Goal: Obtain resource: Download file/media

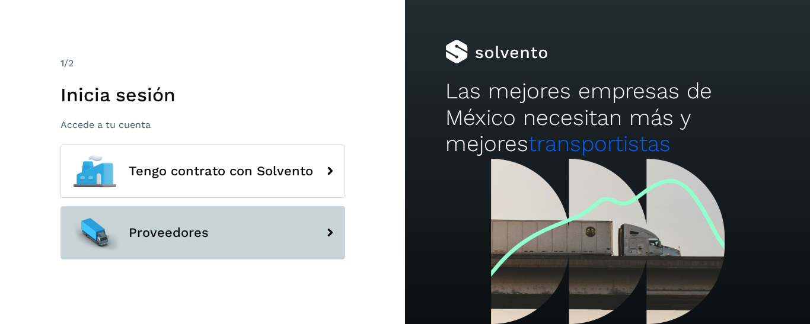
click at [194, 224] on button "Proveedores" at bounding box center [203, 232] width 285 height 53
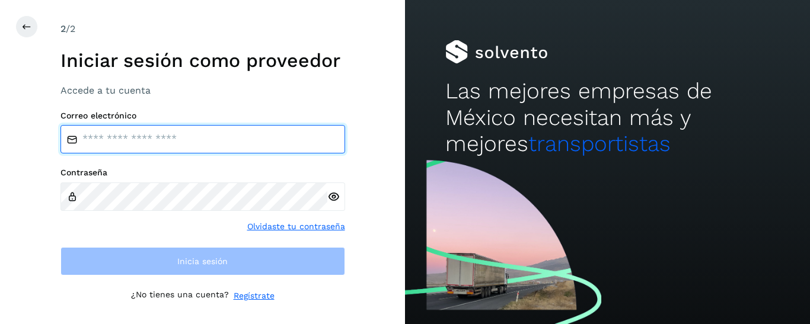
click at [132, 141] on input "email" at bounding box center [203, 139] width 285 height 28
type input "*"
type input "**********"
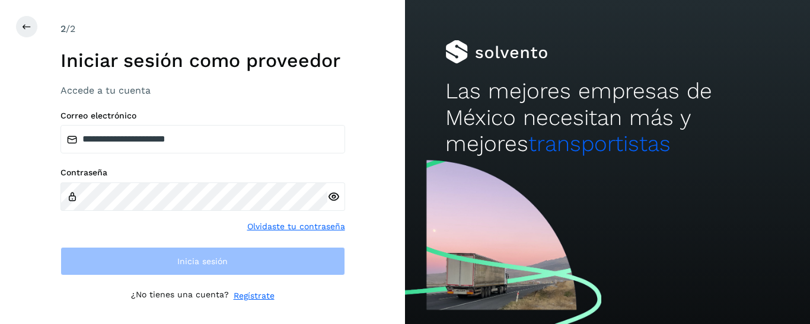
click at [330, 198] on div at bounding box center [336, 197] width 18 height 28
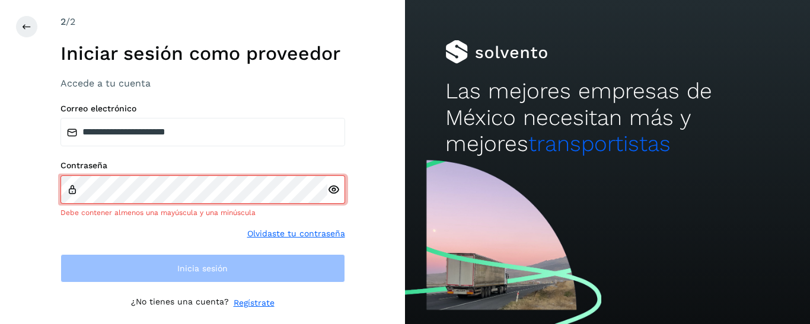
click at [330, 199] on div at bounding box center [336, 190] width 18 height 28
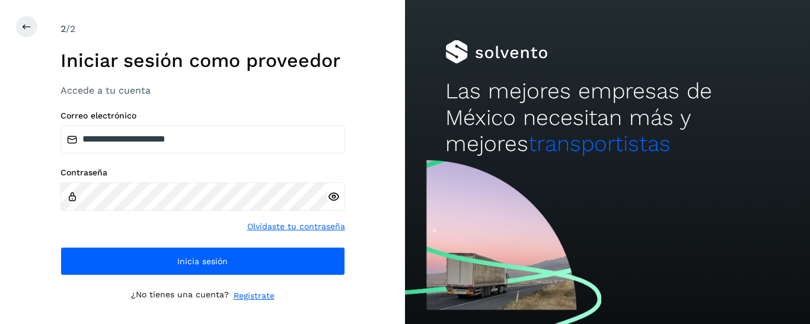
click at [333, 194] on icon at bounding box center [333, 197] width 12 height 12
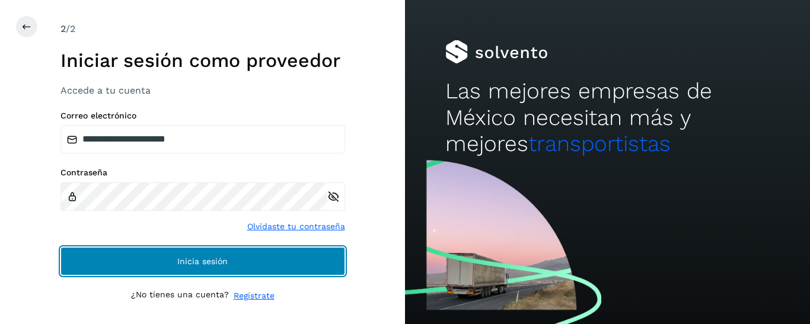
click at [179, 257] on span "Inicia sesión" at bounding box center [202, 261] width 50 height 8
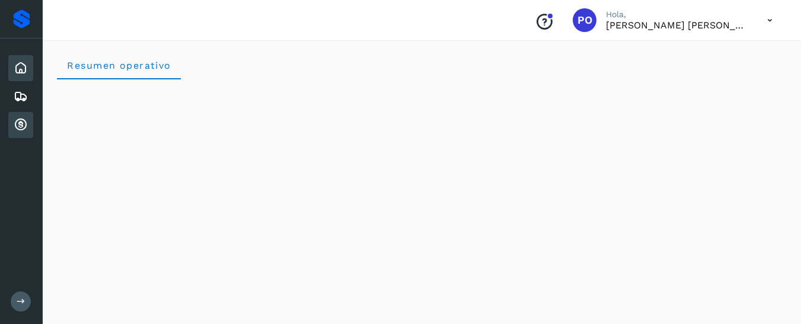
click at [17, 123] on icon at bounding box center [21, 125] width 14 height 14
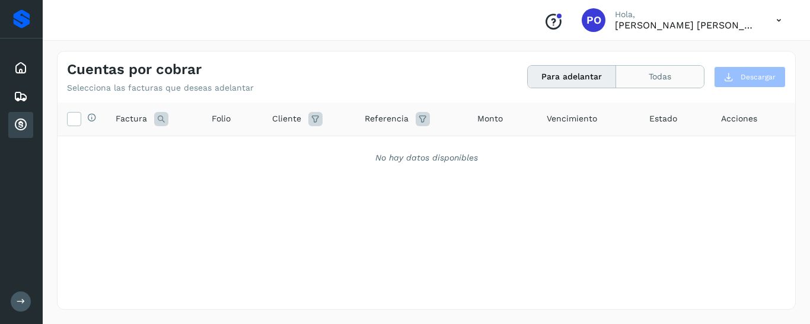
click at [672, 76] on button "Todas" at bounding box center [660, 77] width 88 height 22
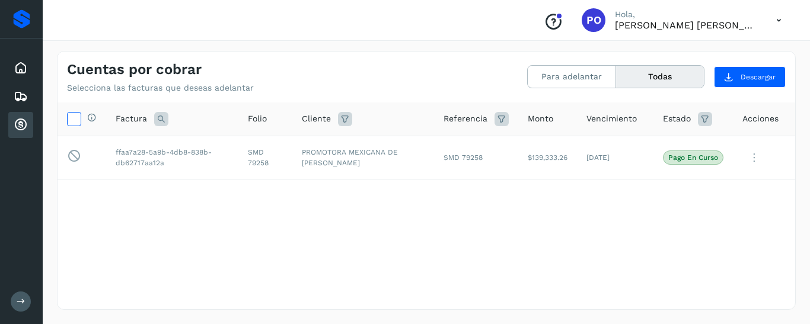
click at [73, 121] on icon at bounding box center [74, 118] width 12 height 12
click at [71, 120] on icon at bounding box center [74, 118] width 12 height 12
click at [746, 77] on span "Descargar" at bounding box center [758, 77] width 35 height 11
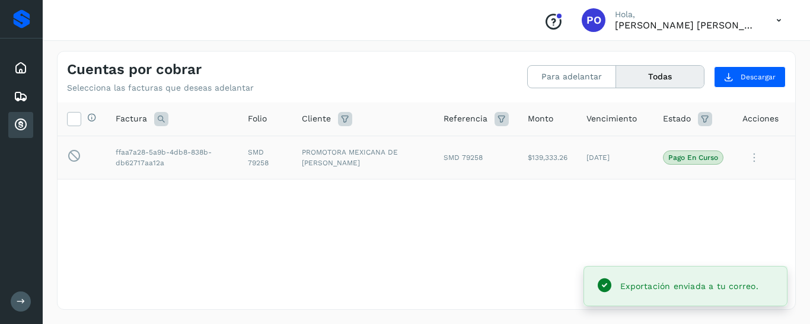
click at [753, 154] on icon at bounding box center [755, 158] width 24 height 24
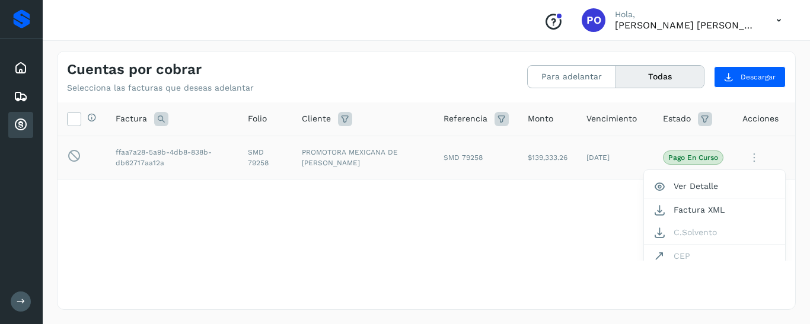
click at [562, 201] on div at bounding box center [405, 162] width 810 height 324
click at [21, 68] on icon at bounding box center [21, 68] width 14 height 14
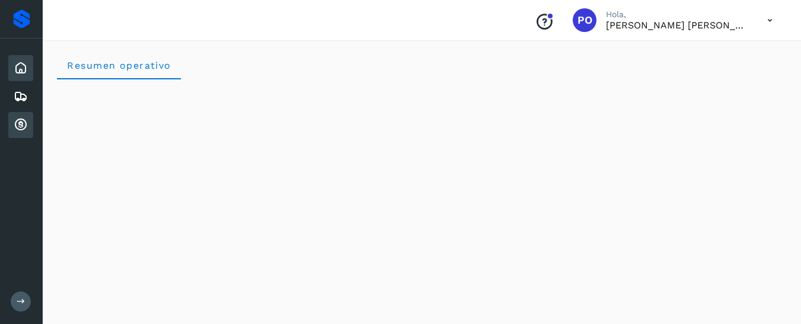
click at [21, 126] on icon at bounding box center [21, 125] width 14 height 14
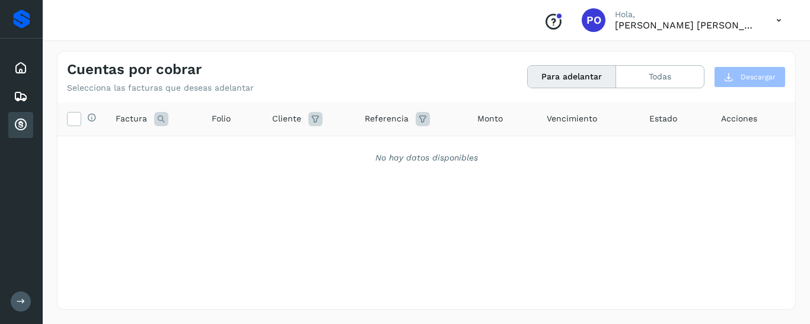
click at [580, 81] on button "Para adelantar" at bounding box center [572, 77] width 88 height 22
click at [651, 80] on button "Todas" at bounding box center [660, 77] width 88 height 22
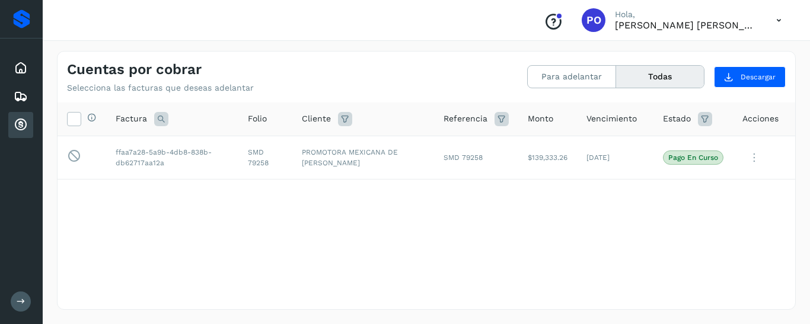
click at [676, 76] on button "Todas" at bounding box center [660, 77] width 88 height 22
